Goal: Check status: Check status

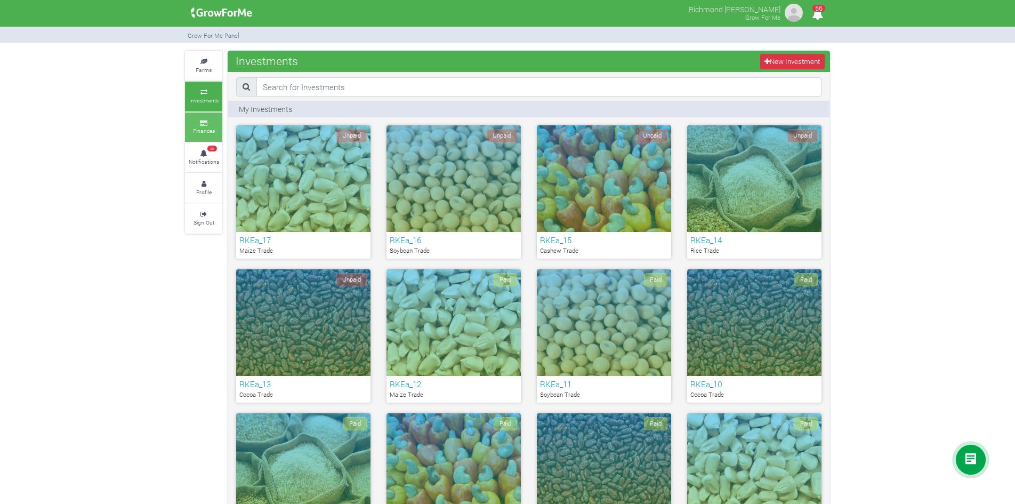
click at [215, 123] on icon at bounding box center [204, 123] width 32 height 5
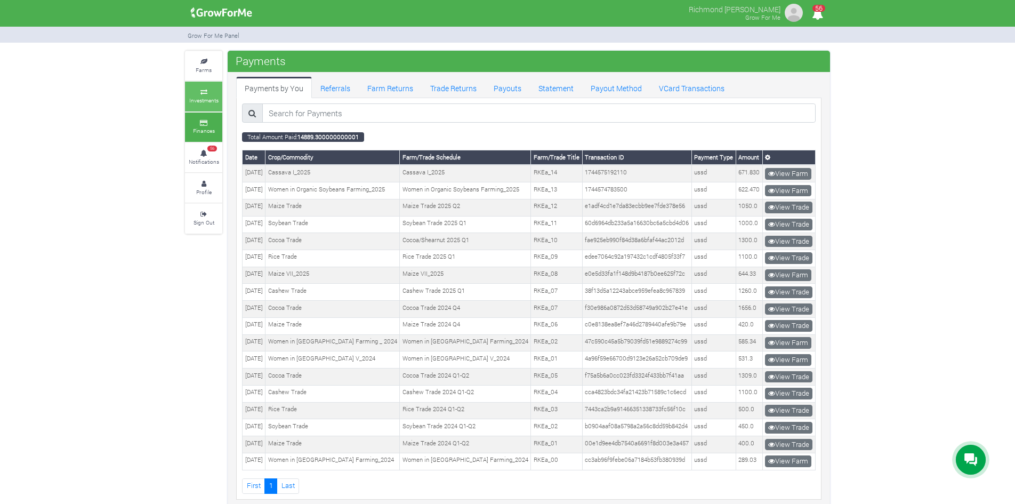
click at [208, 101] on small "Investments" at bounding box center [203, 100] width 29 height 7
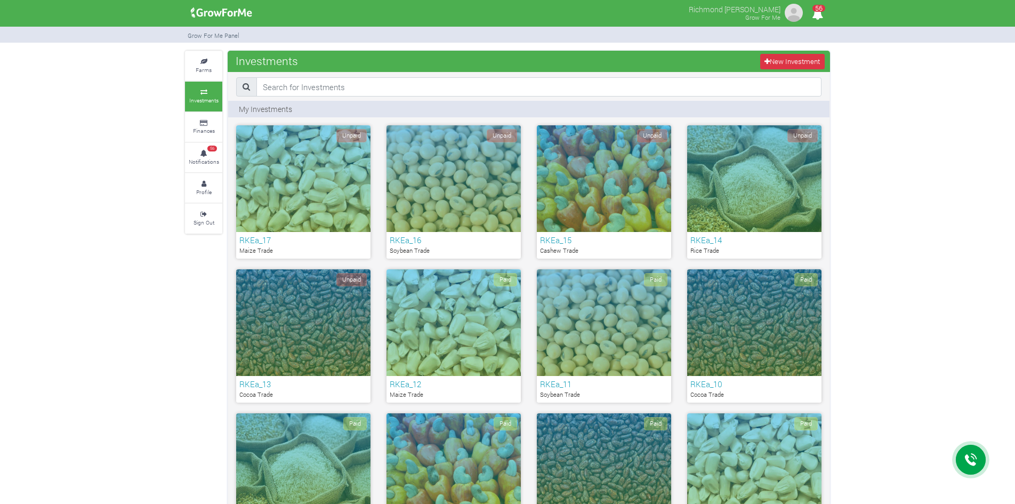
click at [747, 225] on div "Unpaid" at bounding box center [754, 178] width 134 height 107
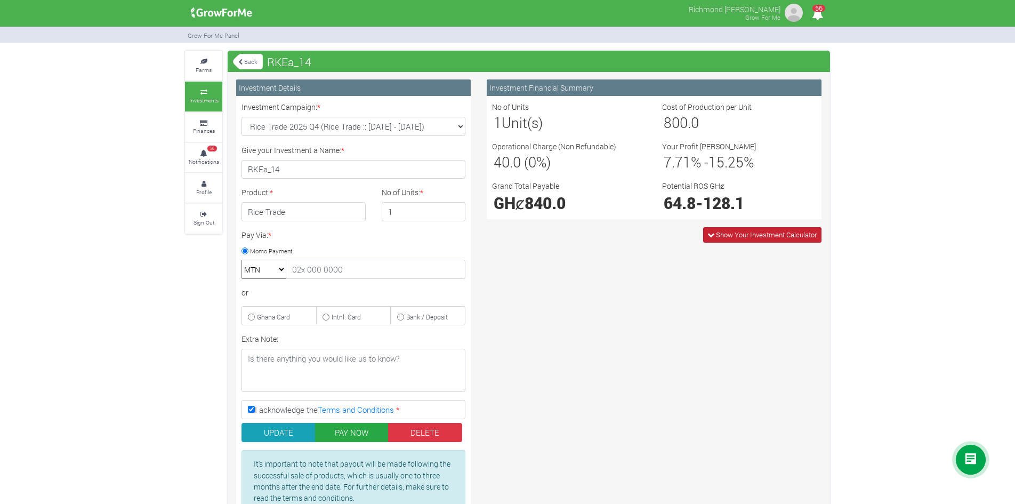
click at [714, 234] on span "Show Your Investment Calculator" at bounding box center [762, 234] width 118 height 15
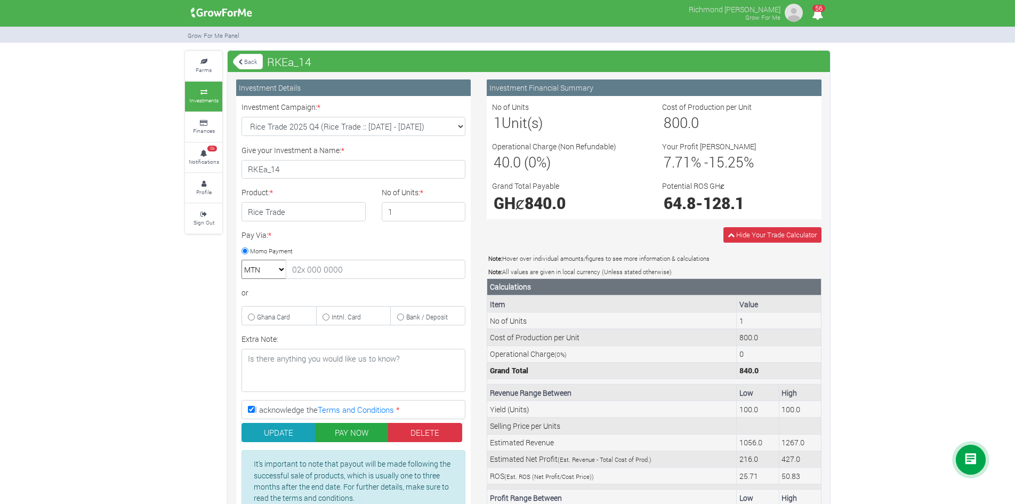
click at [254, 62] on link "Back" at bounding box center [248, 62] width 30 height 18
